Goal: Check status: Check status

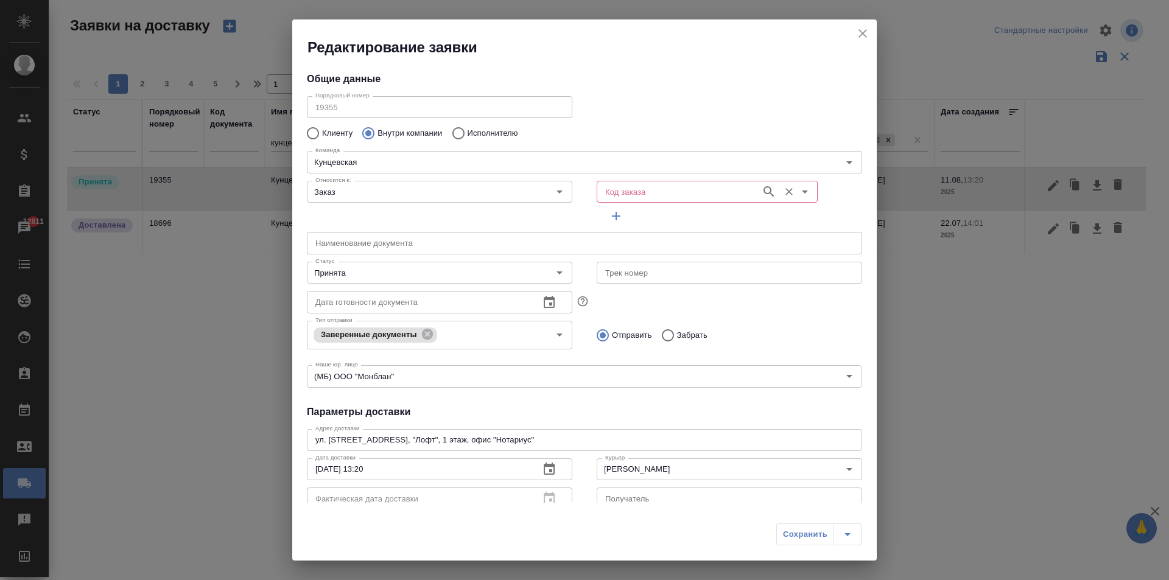
click at [671, 195] on input "Код заказа" at bounding box center [677, 191] width 155 height 15
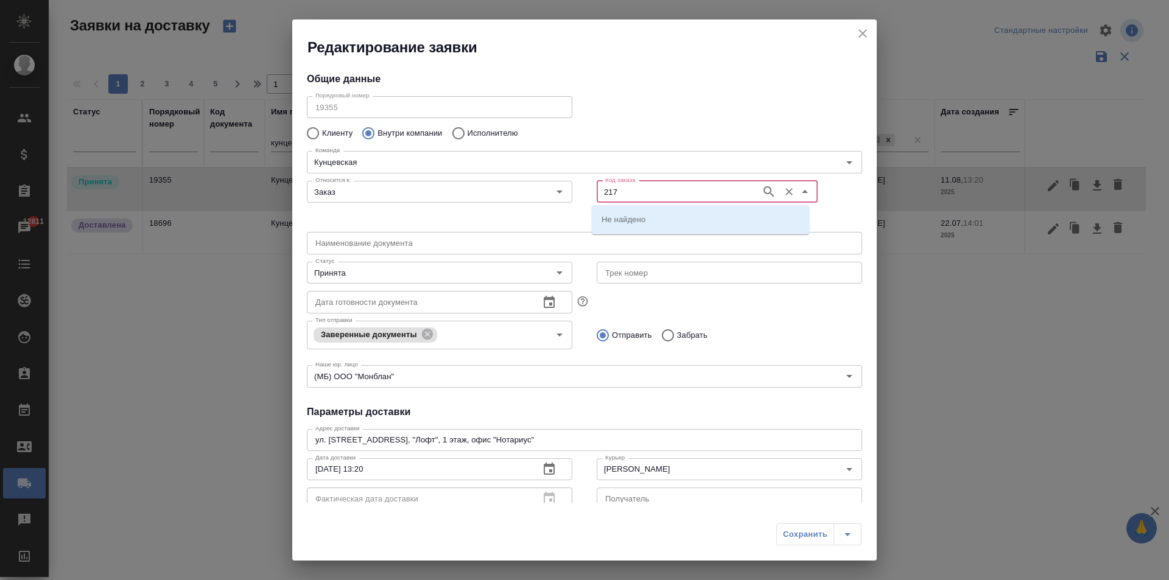
type input "217"
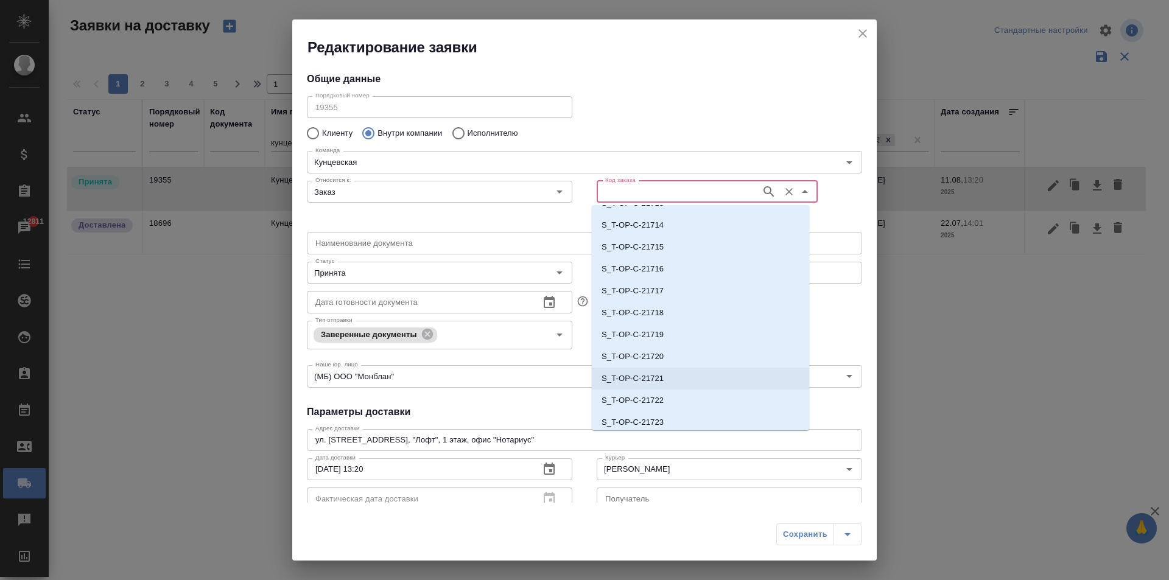
scroll to position [24602, 0]
click at [658, 398] on li "D_FL-27217" at bounding box center [700, 397] width 217 height 22
type input "D_FL-27217"
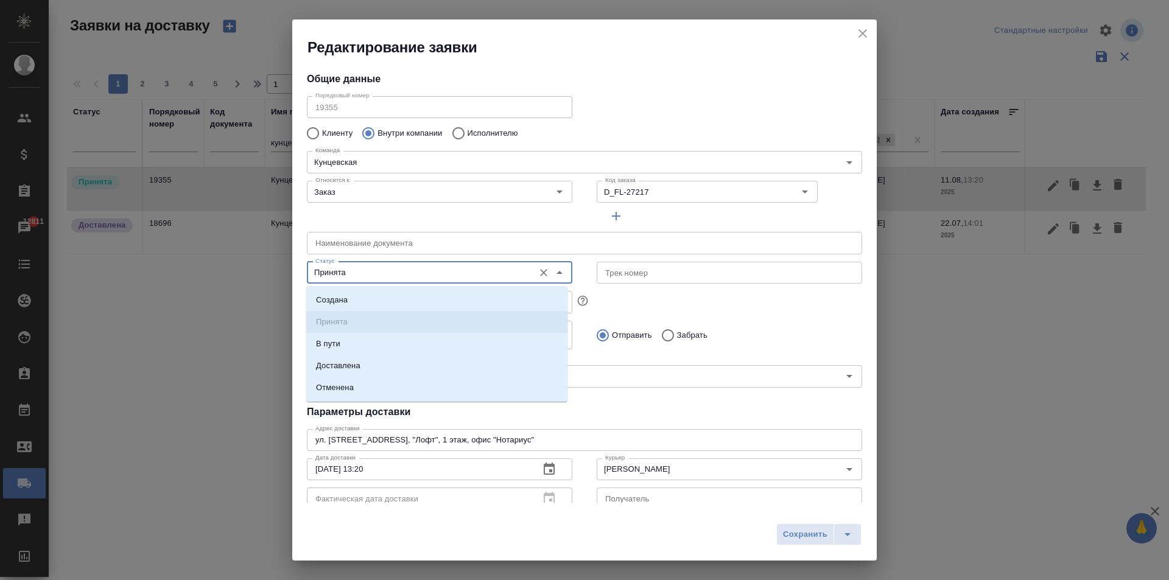
click at [362, 270] on input "Принята" at bounding box center [418, 272] width 217 height 15
click at [382, 365] on li "Доставлена" at bounding box center [436, 366] width 261 height 22
type input "Доставлена"
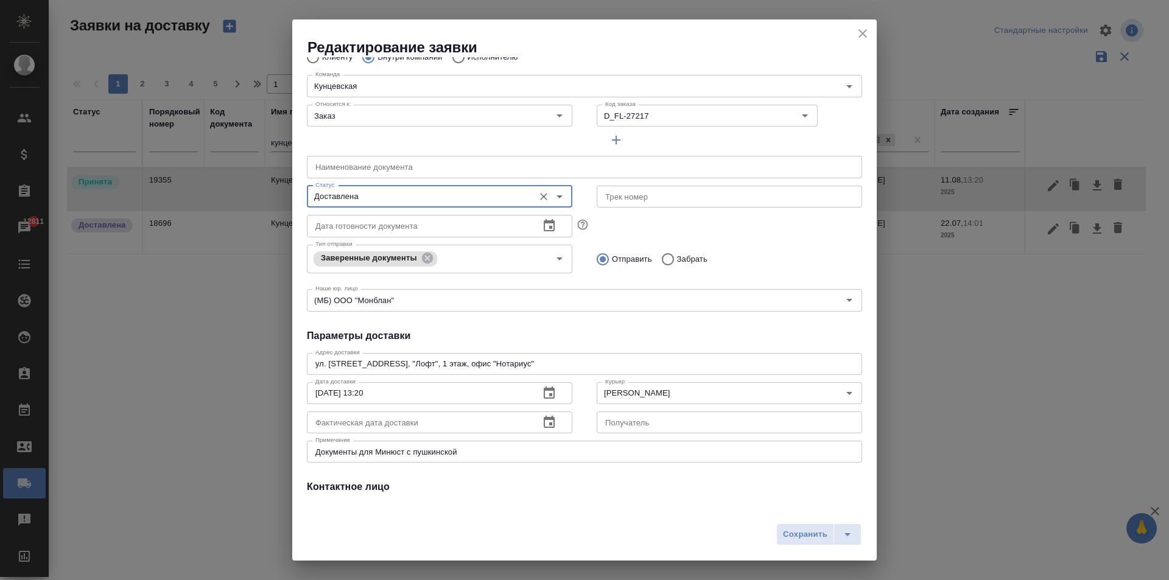
scroll to position [166, 0]
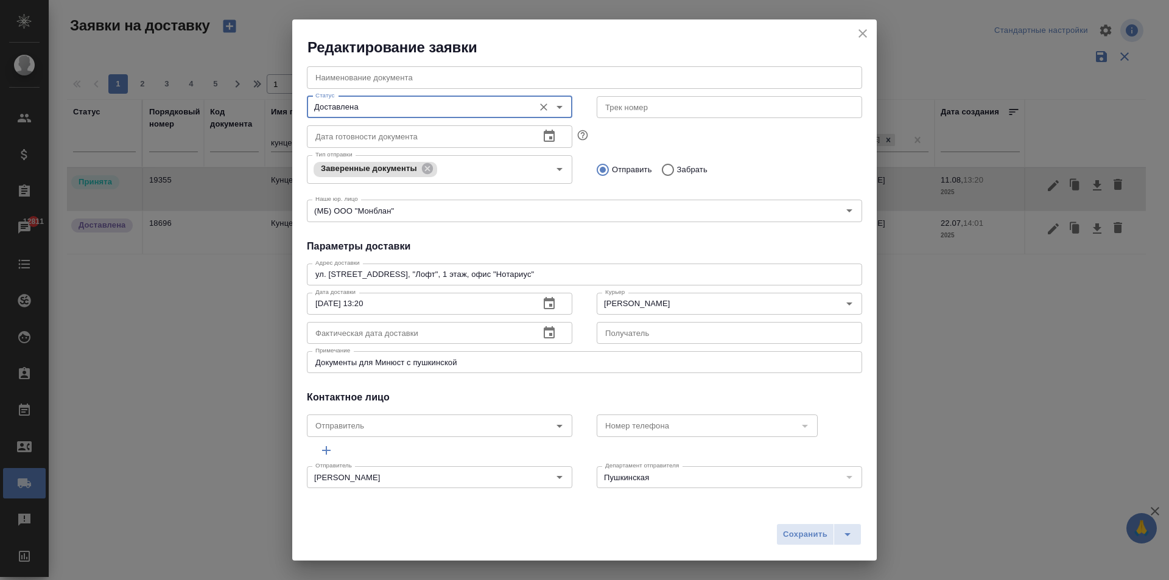
click at [546, 336] on icon "button" at bounding box center [548, 332] width 11 height 12
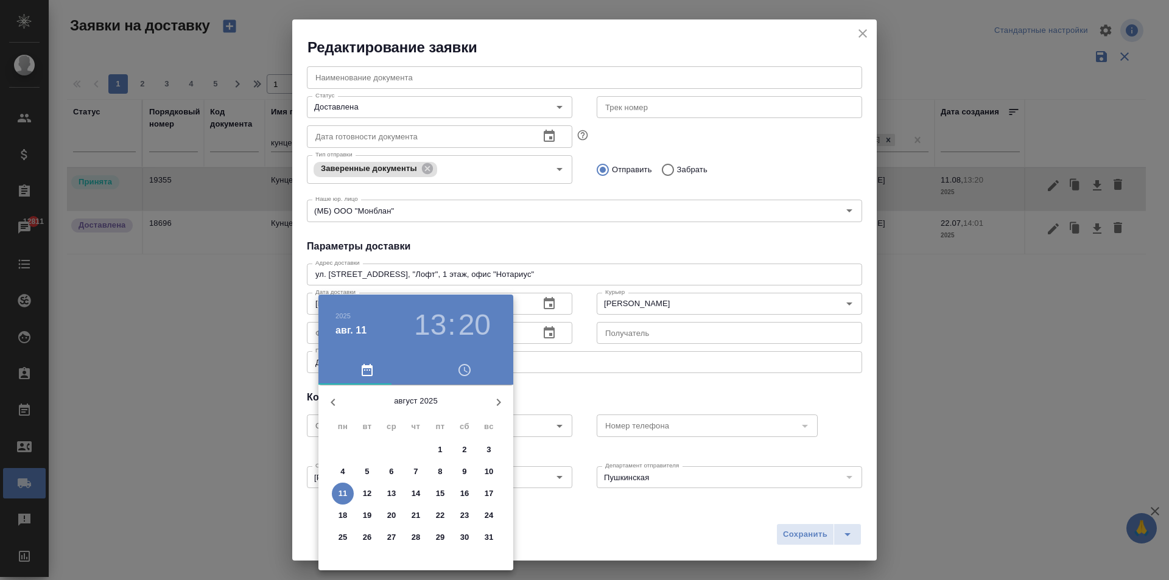
click at [348, 495] on span "11" at bounding box center [343, 493] width 22 height 12
type input "[DATE] 13:20"
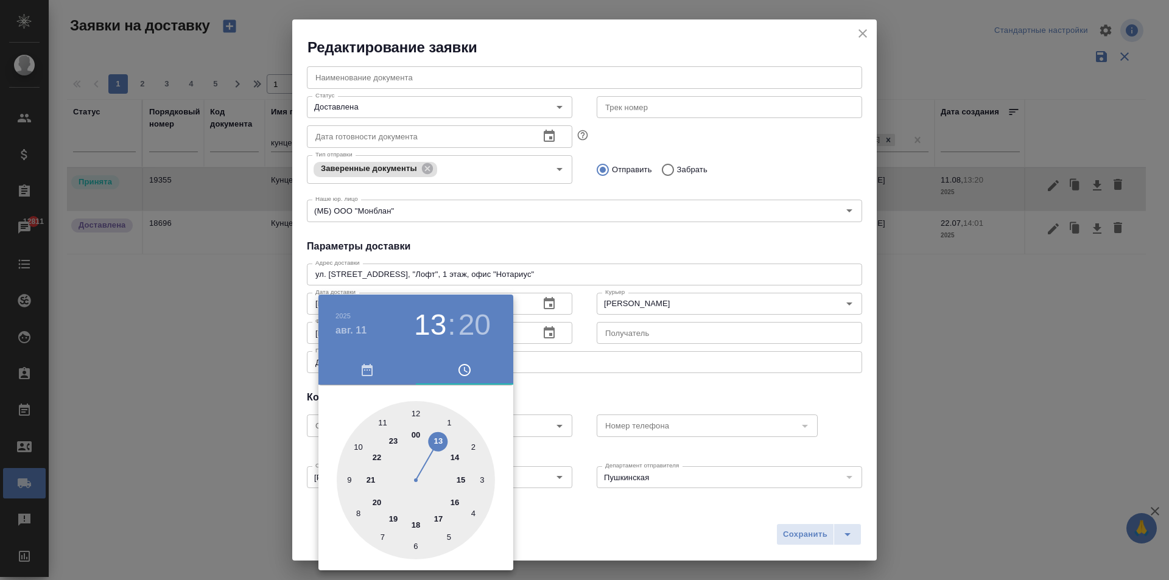
click at [692, 253] on div at bounding box center [584, 290] width 1169 height 580
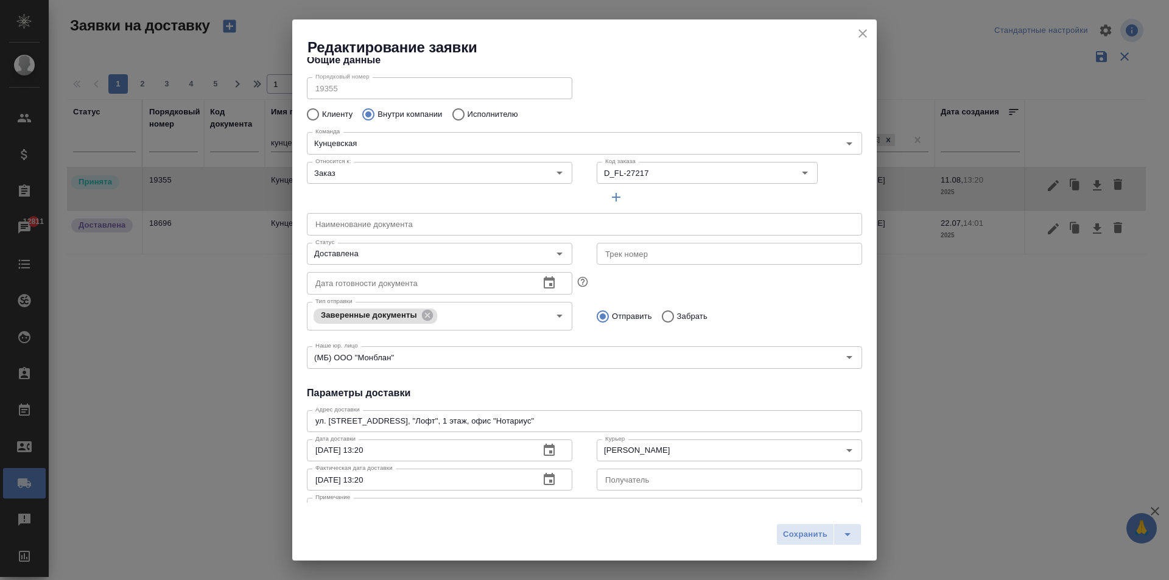
scroll to position [0, 0]
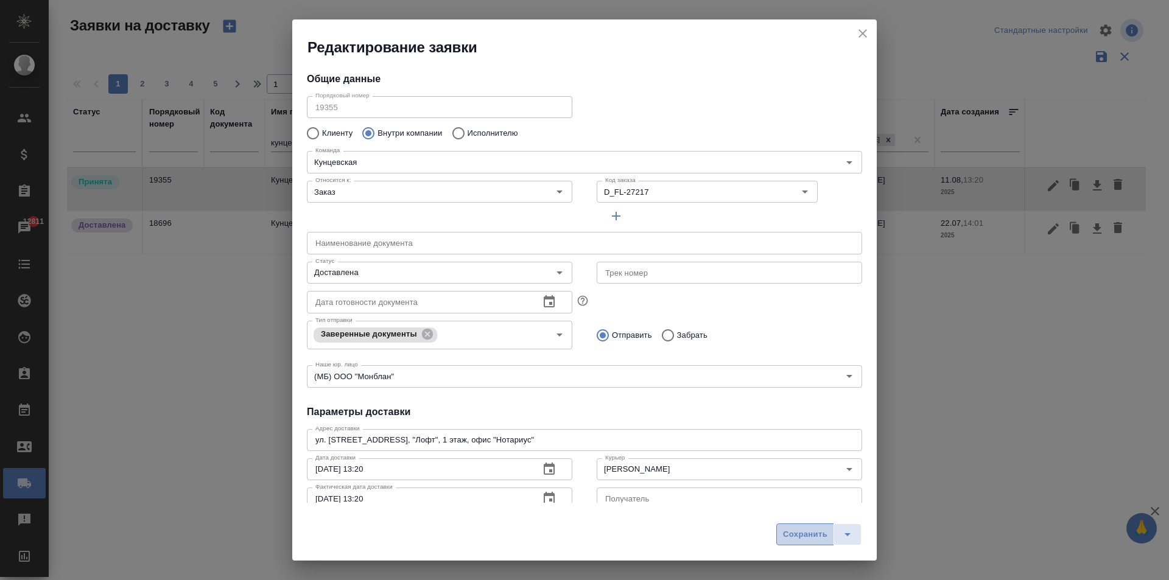
click at [800, 537] on span "Сохранить" at bounding box center [805, 535] width 44 height 14
type input "Без привязки"
type input "Принята"
